Goal: Answer question/provide support

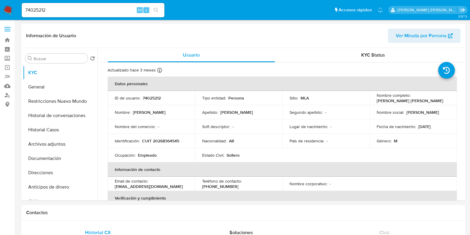
select select "10"
click at [39, 157] on button "Documentación" at bounding box center [58, 158] width 70 height 14
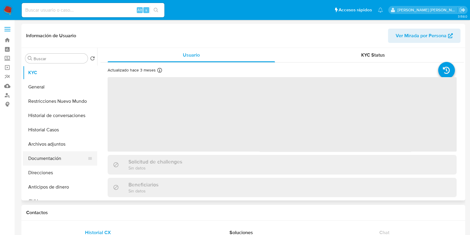
click at [55, 161] on button "Documentación" at bounding box center [58, 158] width 70 height 14
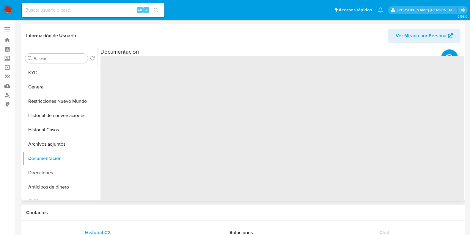
select select "10"
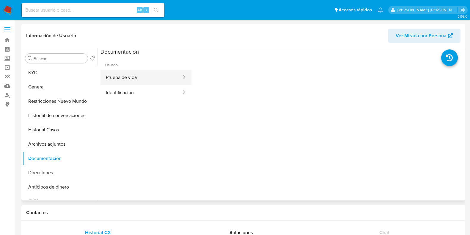
click at [141, 82] on button "Prueba de vida" at bounding box center [142, 77] width 82 height 15
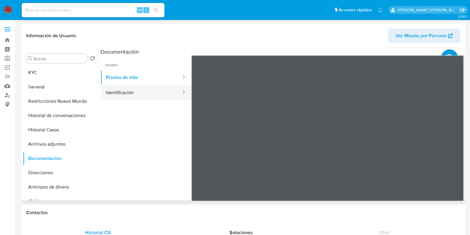
click at [125, 85] on button "Identificación" at bounding box center [142, 92] width 82 height 15
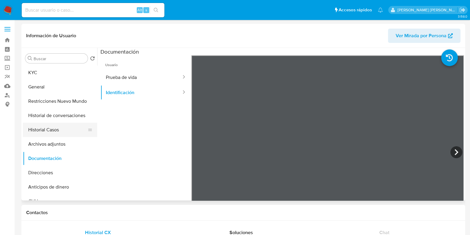
click at [60, 133] on button "Historial Casos" at bounding box center [58, 130] width 70 height 14
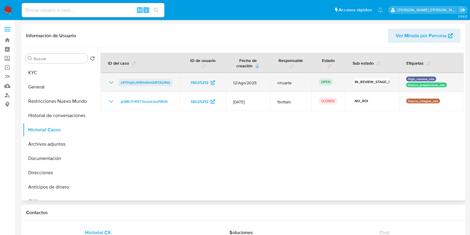
click at [135, 85] on span "zXYHqjtcAf9HdSmQrBTA24Vq" at bounding box center [145, 82] width 49 height 7
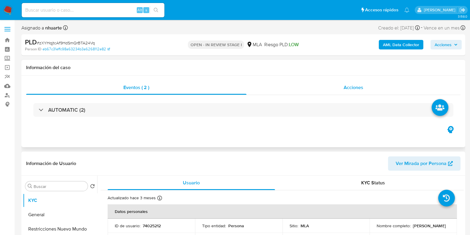
select select "10"
click at [353, 86] on span "Acciones" at bounding box center [354, 87] width 20 height 7
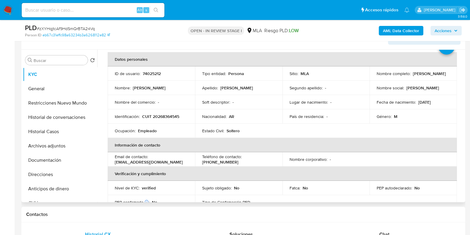
scroll to position [74, 0]
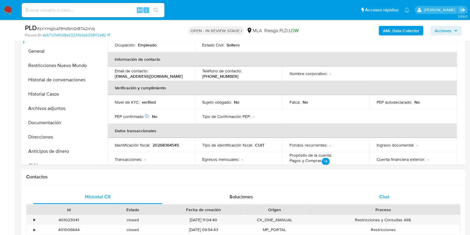
click at [385, 196] on span "Chat" at bounding box center [385, 196] width 10 height 7
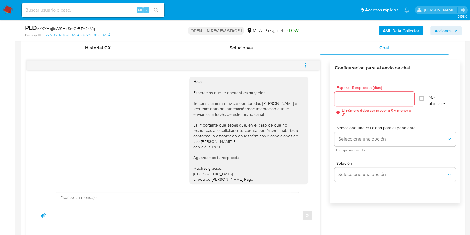
scroll to position [315, 0]
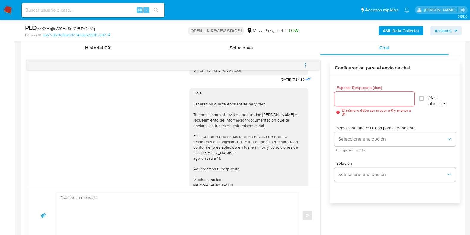
click at [307, 62] on icon "menu-action" at bounding box center [305, 64] width 5 height 5
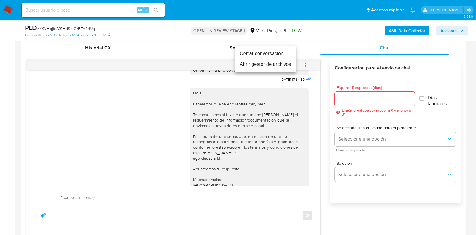
click at [276, 56] on li "Cerrar conversación" at bounding box center [265, 53] width 61 height 11
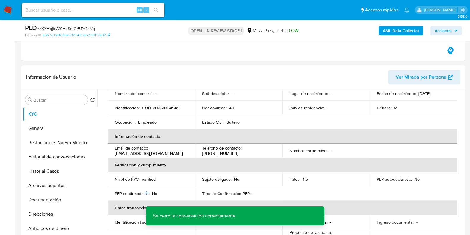
scroll to position [0, 0]
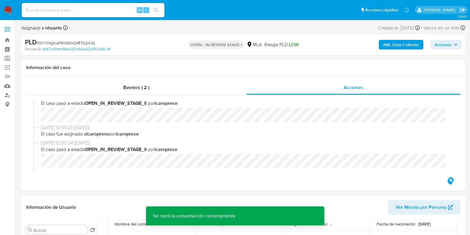
click at [397, 45] on b "AML Data Collector" at bounding box center [401, 45] width 36 height 10
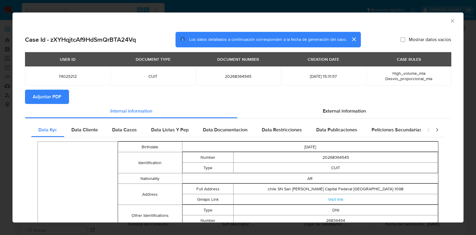
click at [58, 95] on span "Adjuntar PDF" at bounding box center [47, 96] width 29 height 13
click at [450, 19] on icon "Cerrar ventana" at bounding box center [453, 21] width 6 height 6
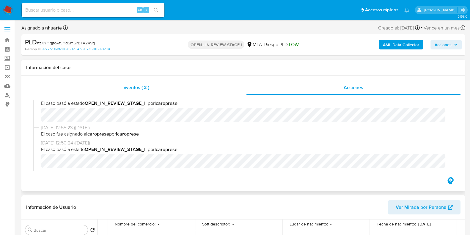
click at [154, 84] on div "Eventos ( 2 )" at bounding box center [136, 87] width 220 height 14
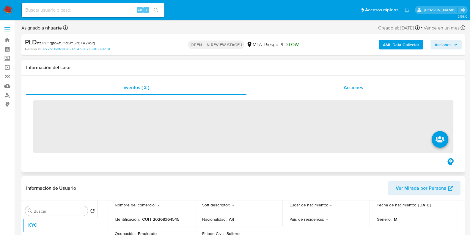
click at [349, 87] on span "Acciones" at bounding box center [354, 87] width 20 height 7
